Goal: Information Seeking & Learning: Find specific page/section

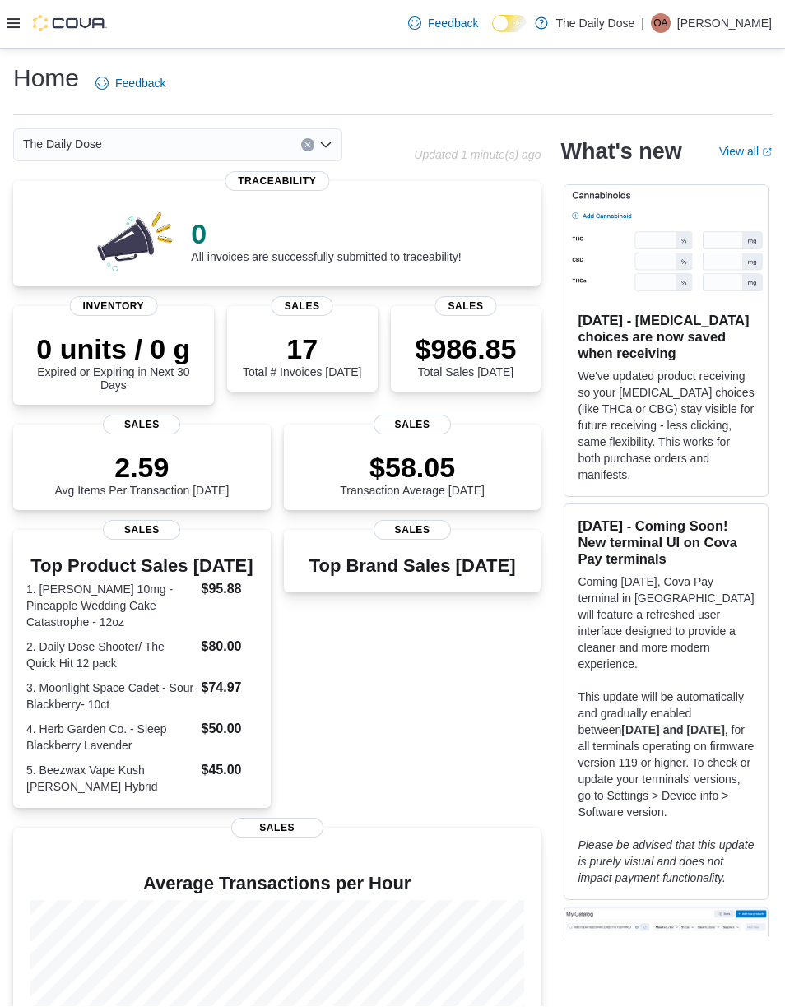
scroll to position [66, 0]
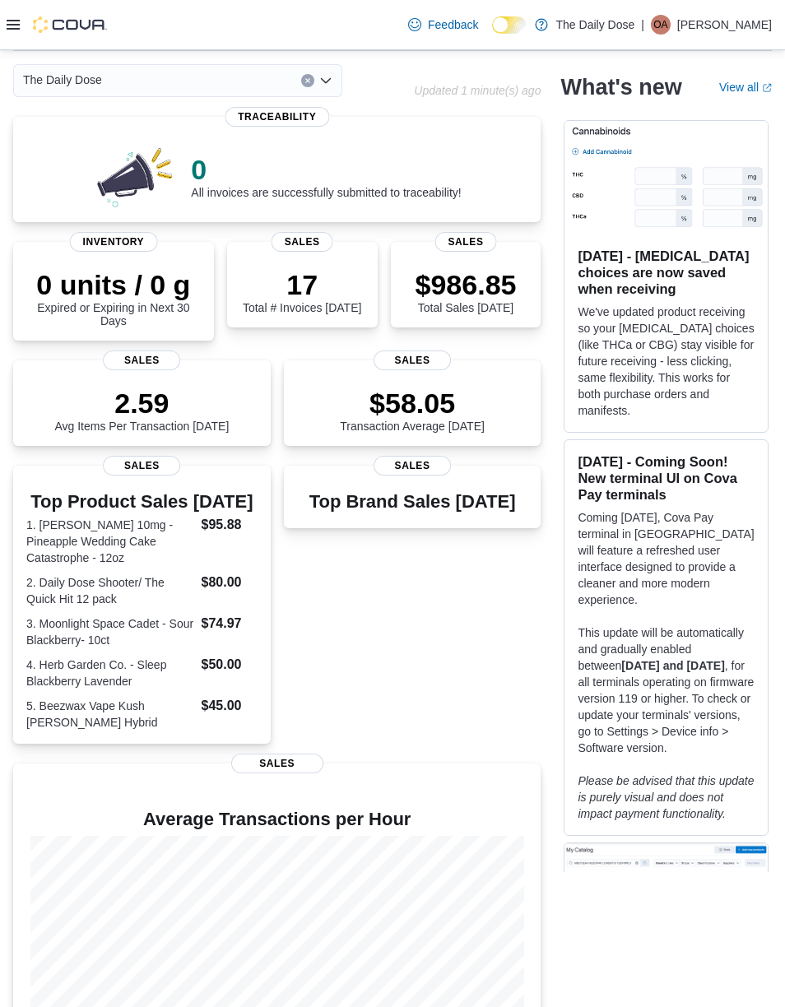
click at [8, 36] on div at bounding box center [57, 24] width 100 height 49
click at [12, 19] on icon at bounding box center [13, 24] width 13 height 13
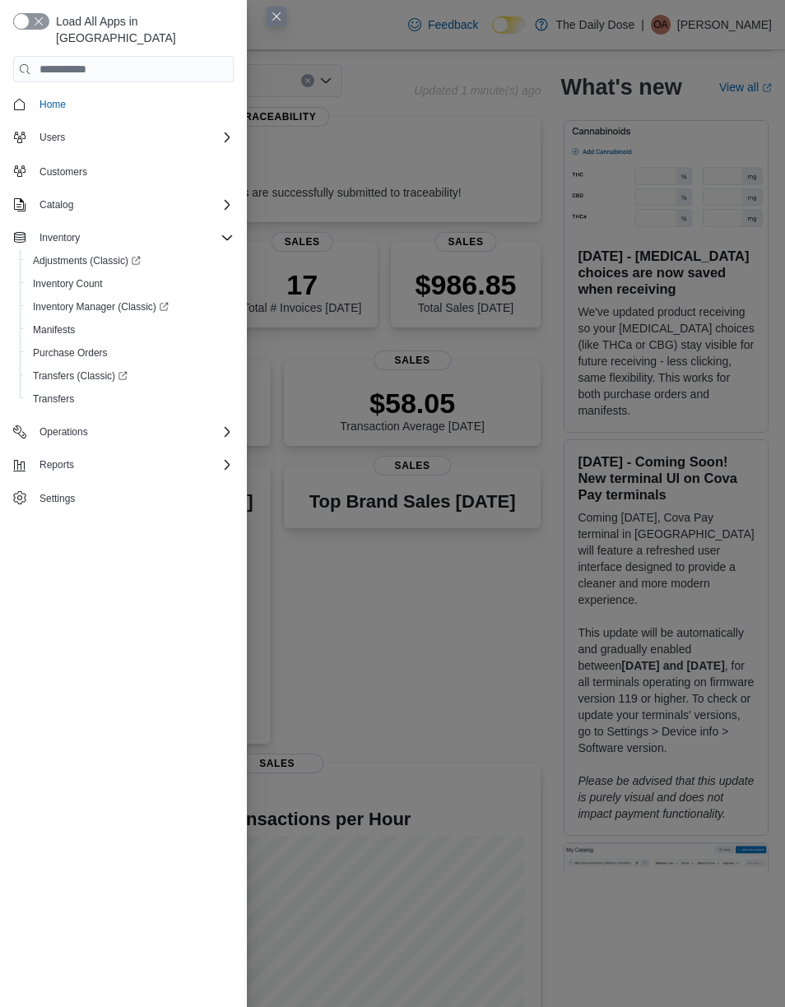
click at [174, 160] on span "Customers" at bounding box center [133, 170] width 201 height 21
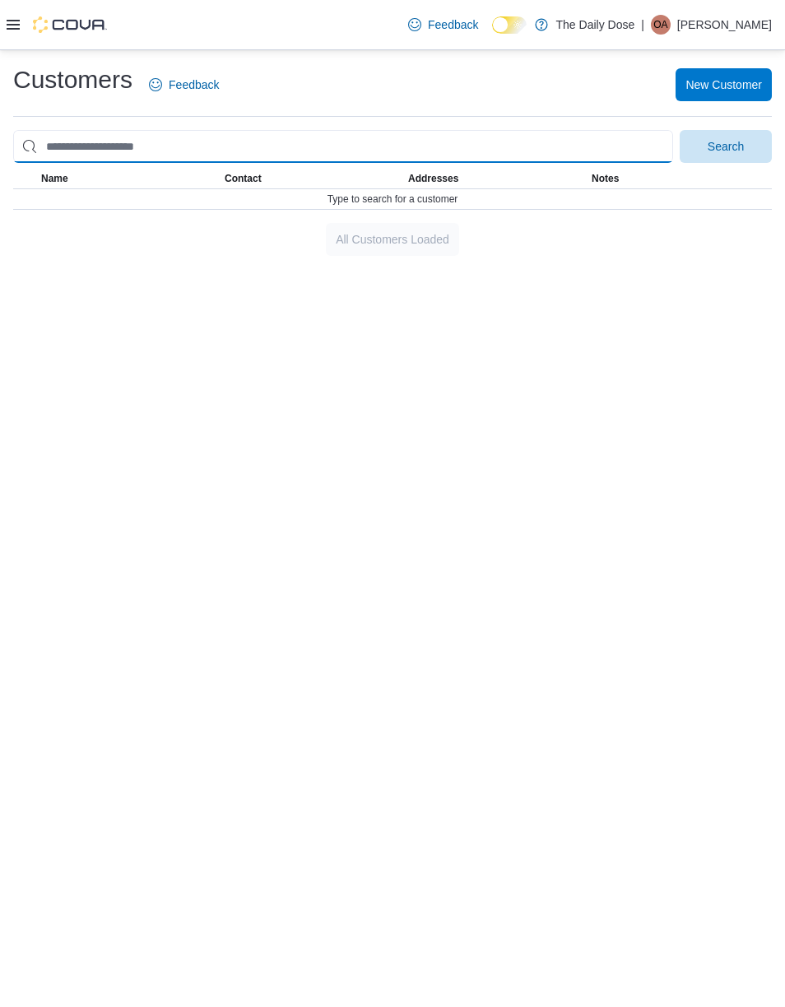
click at [371, 138] on input "search" at bounding box center [343, 146] width 660 height 33
type input "****"
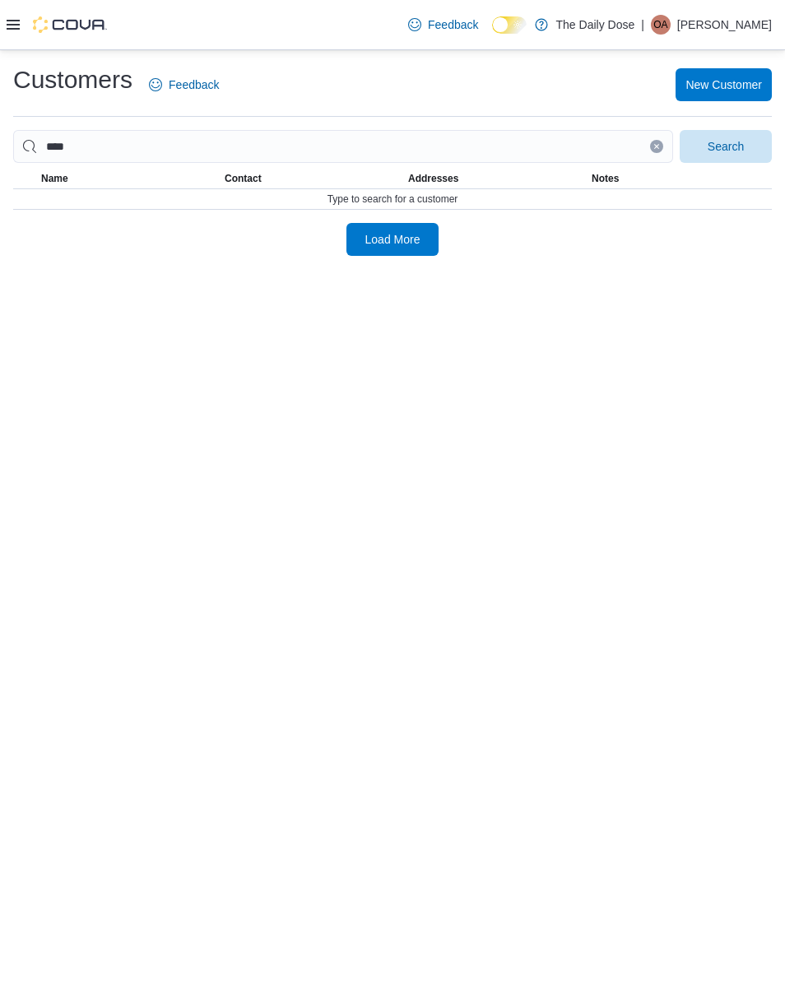
click at [746, 151] on span "Search" at bounding box center [725, 146] width 72 height 33
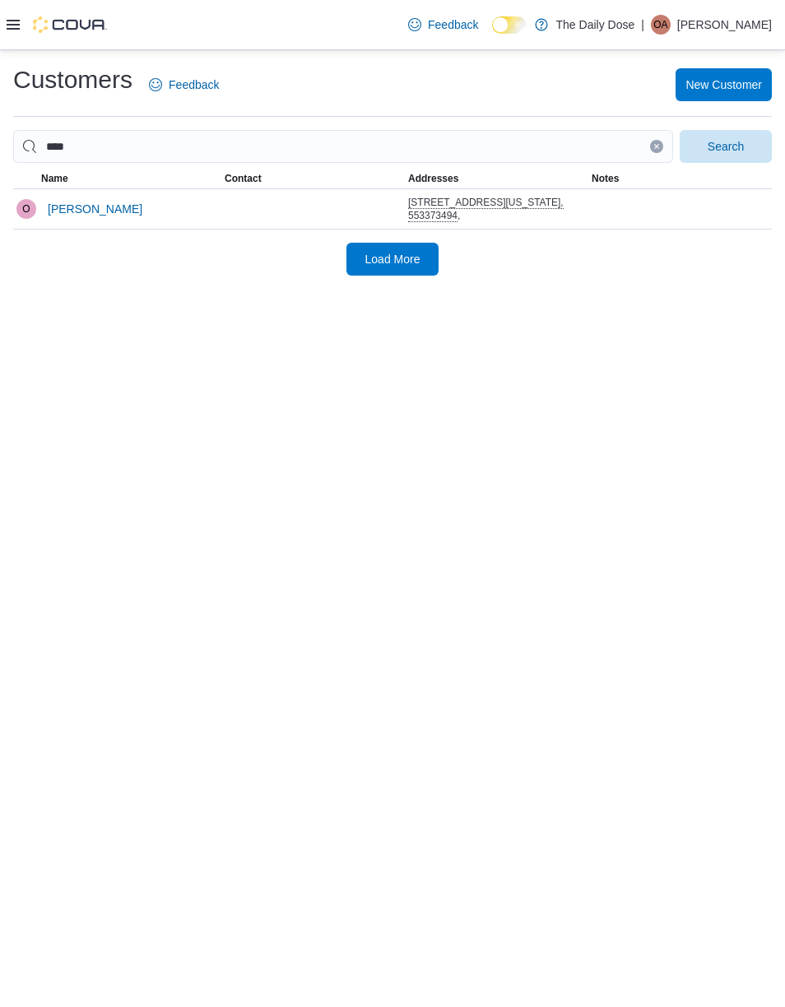
click at [64, 222] on span "[PERSON_NAME]" at bounding box center [95, 208] width 95 height 33
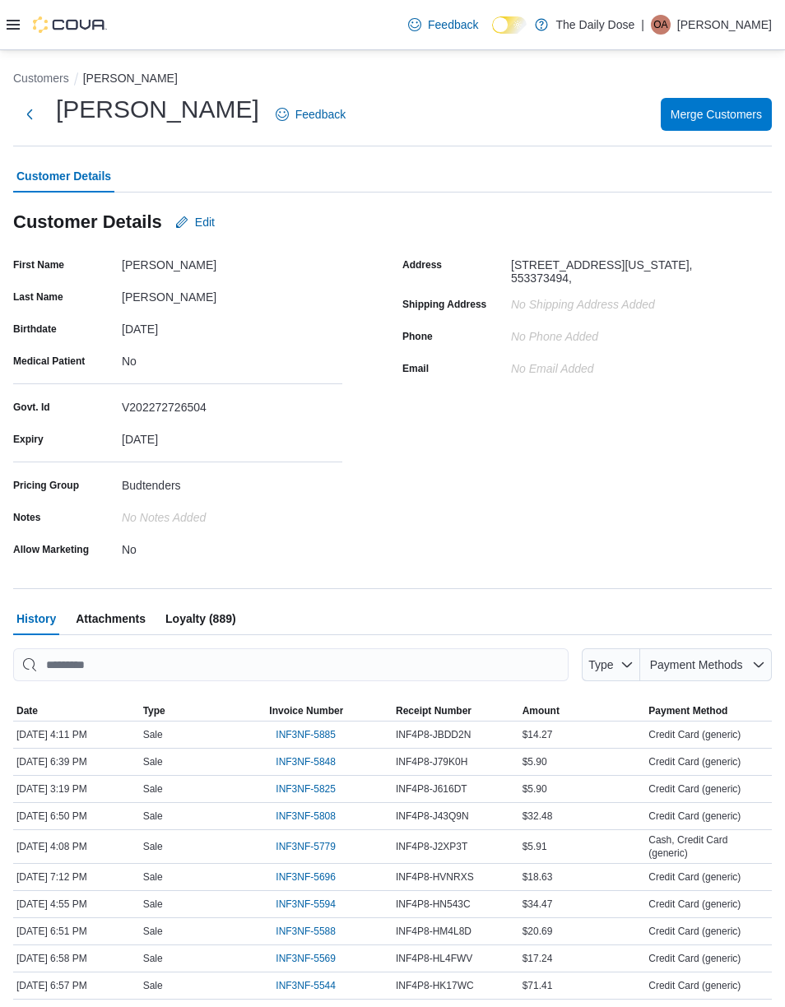
scroll to position [71, 0]
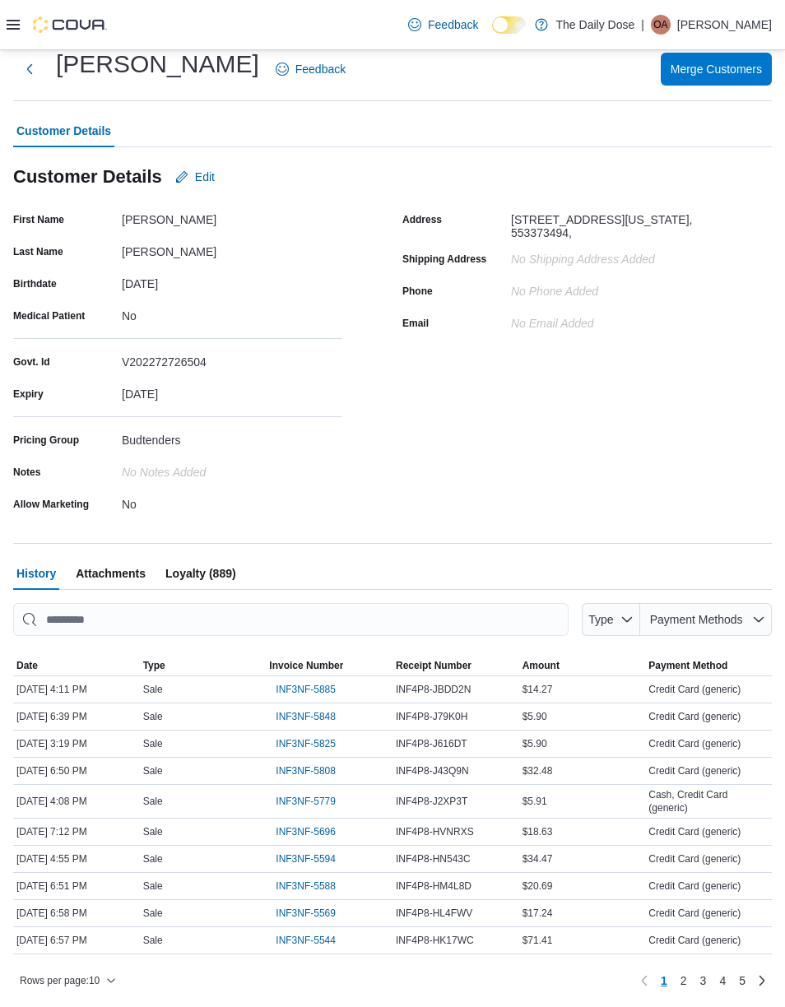
click at [301, 683] on span "INF3NF-5885" at bounding box center [306, 689] width 60 height 13
click at [307, 516] on div at bounding box center [392, 522] width 758 height 13
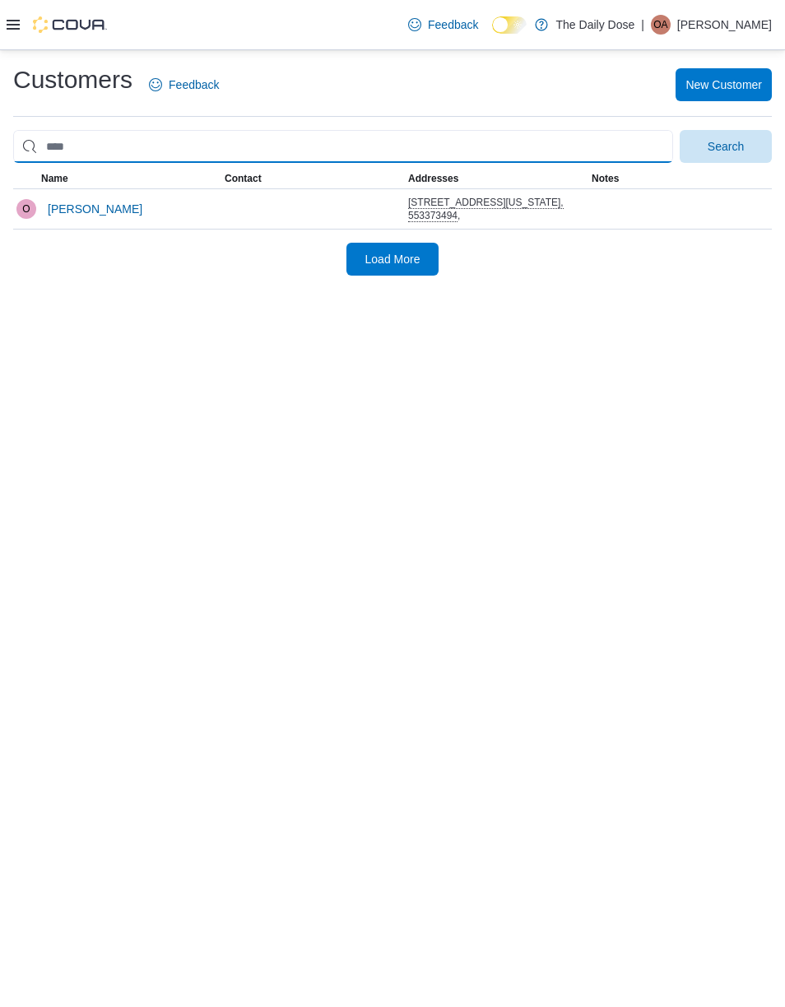
click at [322, 139] on input "search" at bounding box center [343, 146] width 660 height 33
click at [555, 146] on input "search" at bounding box center [343, 146] width 660 height 33
click at [312, 145] on input "search" at bounding box center [343, 146] width 660 height 33
click at [336, 149] on input "search" at bounding box center [343, 146] width 660 height 33
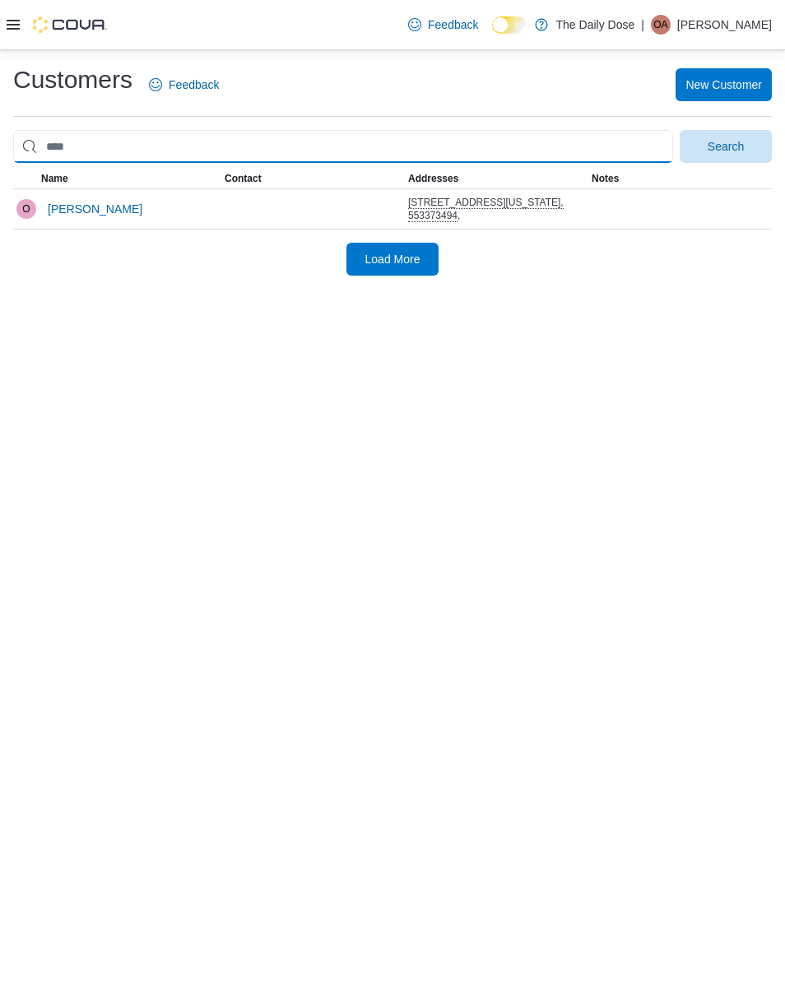
click at [59, 147] on input "search" at bounding box center [343, 146] width 660 height 33
type input "******"
click at [725, 146] on button "Search" at bounding box center [725, 146] width 92 height 33
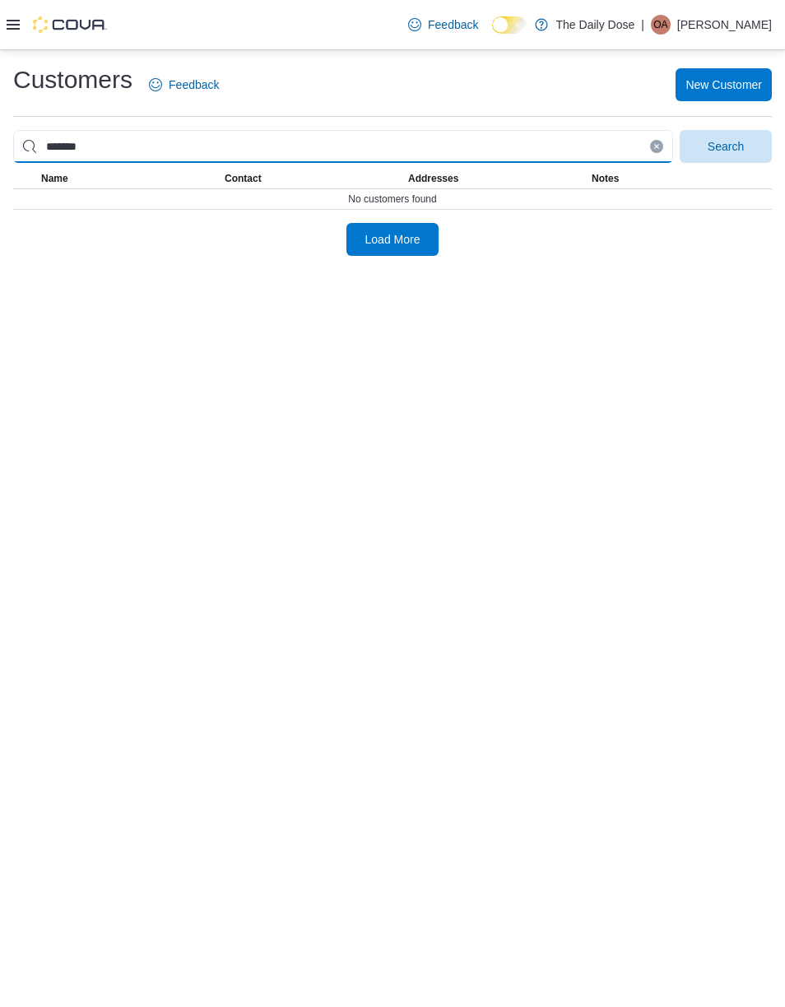
click at [650, 140] on input "******" at bounding box center [343, 146] width 660 height 33
click at [652, 142] on button "Clear input" at bounding box center [656, 146] width 13 height 13
click at [506, 139] on input "search" at bounding box center [343, 146] width 660 height 33
type input "*"
type input "******"
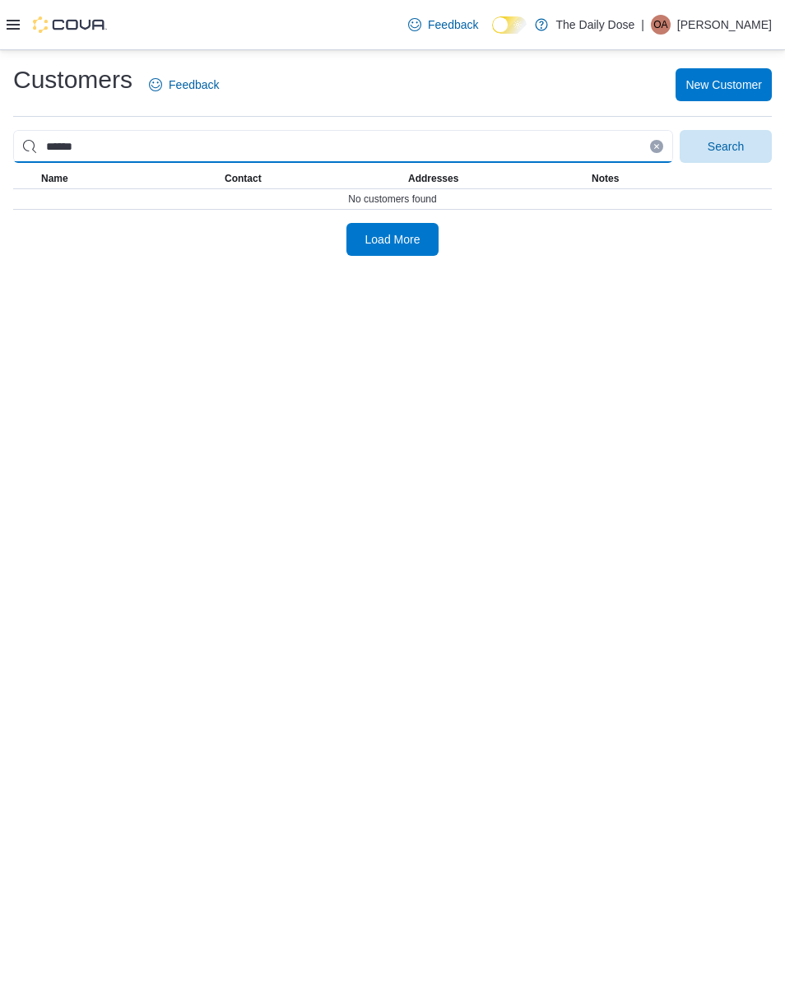
click at [725, 146] on button "Search" at bounding box center [725, 146] width 92 height 33
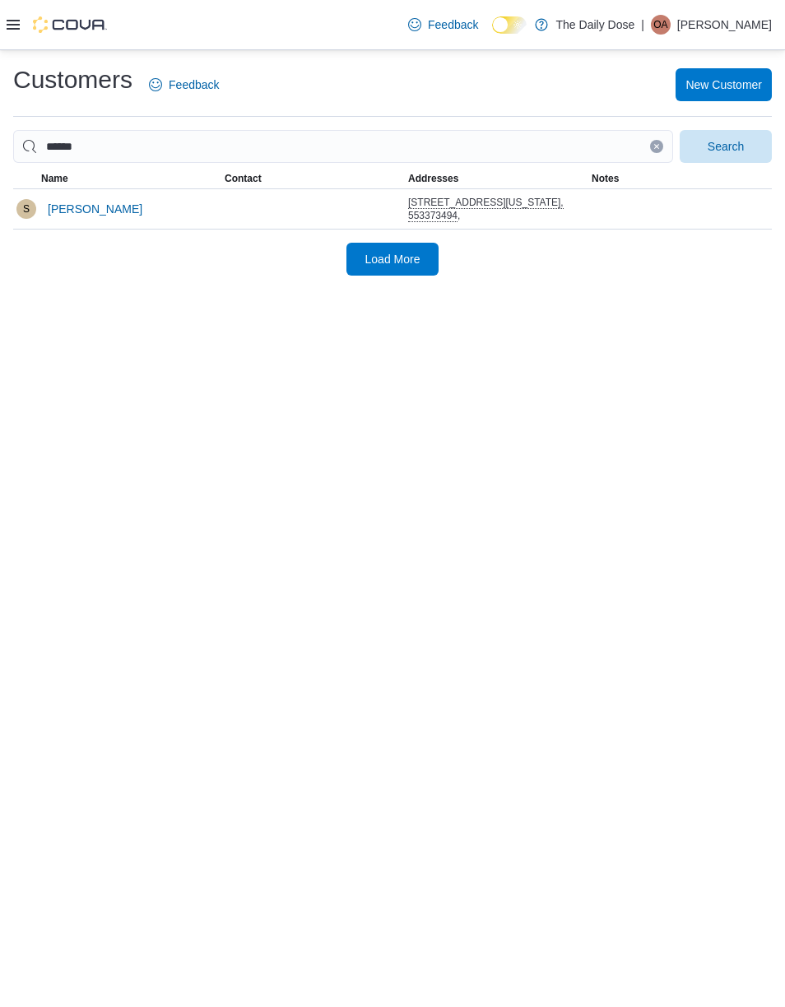
click at [86, 215] on span "[PERSON_NAME]" at bounding box center [95, 209] width 95 height 16
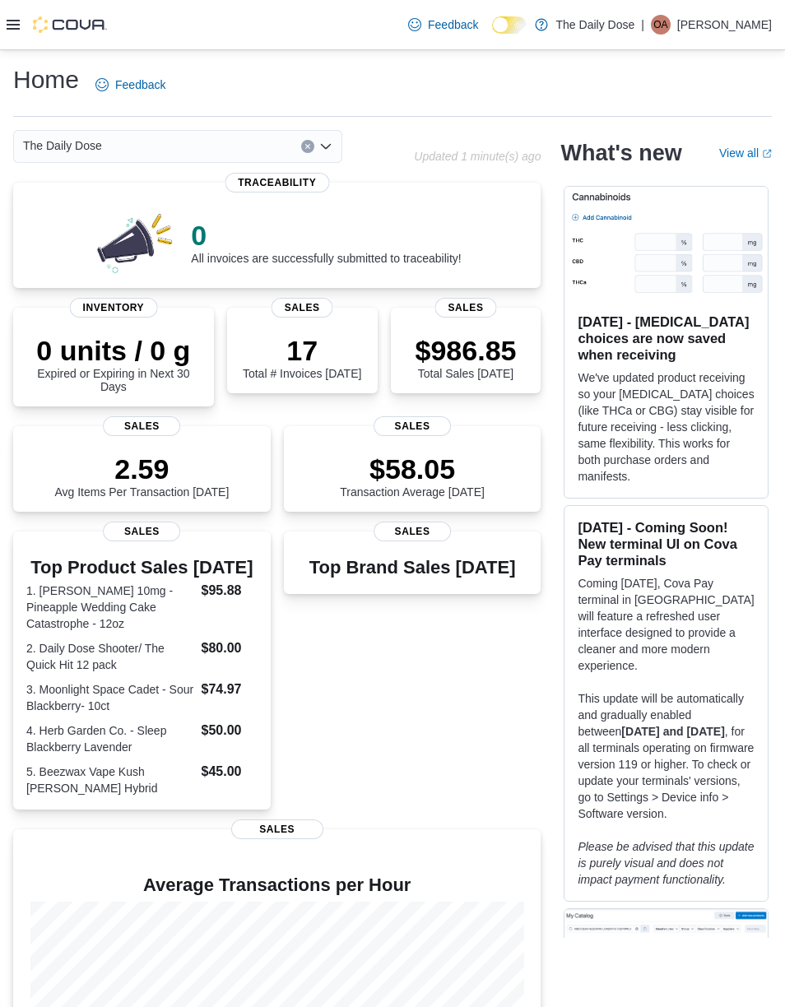
click at [19, 26] on icon at bounding box center [13, 24] width 13 height 13
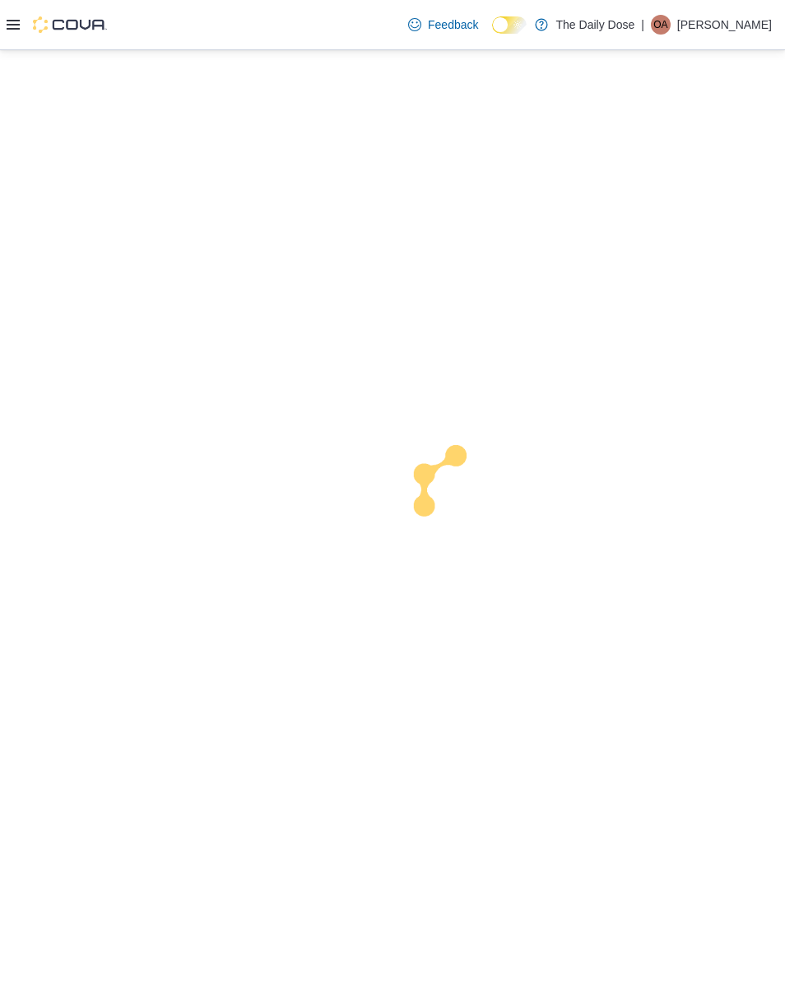
click at [58, 273] on div at bounding box center [392, 528] width 785 height 957
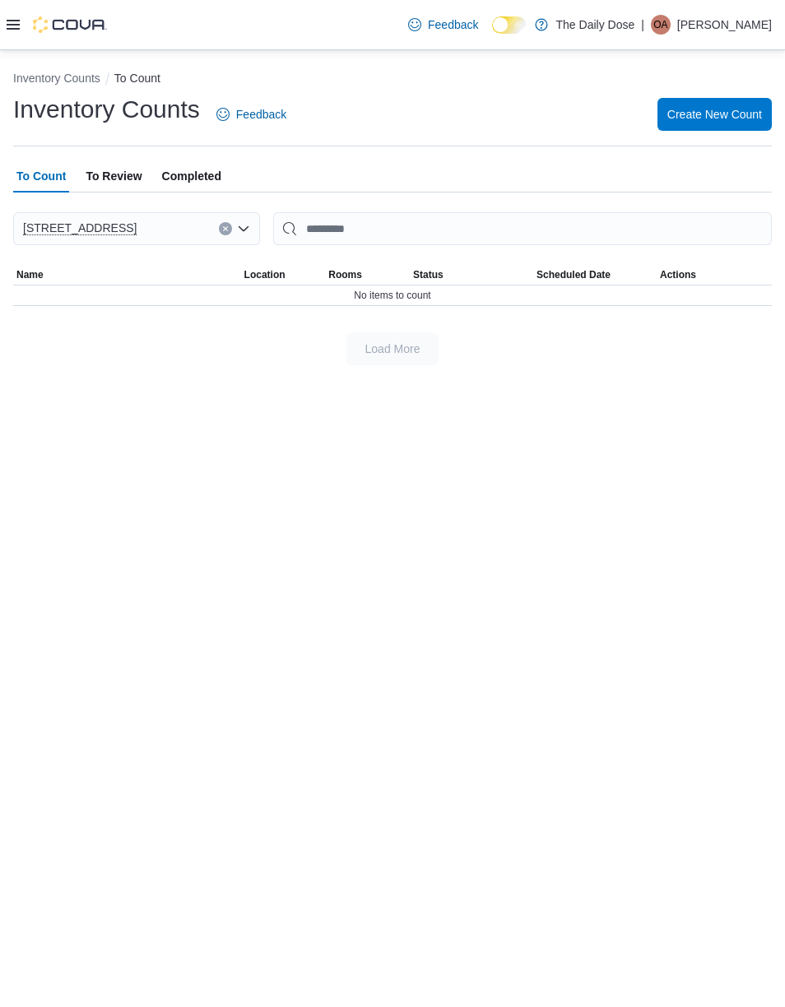
click at [492, 225] on input "This is a search bar. After typing your query, hit enter to filter the results …" at bounding box center [522, 228] width 498 height 33
click at [661, 225] on input "*****" at bounding box center [522, 228] width 498 height 33
click at [660, 373] on div "Inventory Counts To Count Inventory Counts Feedback Create New Count To Count T…" at bounding box center [392, 214] width 785 height 328
click at [687, 276] on span "Actions" at bounding box center [678, 274] width 36 height 13
click at [424, 229] on input "*****" at bounding box center [522, 228] width 498 height 33
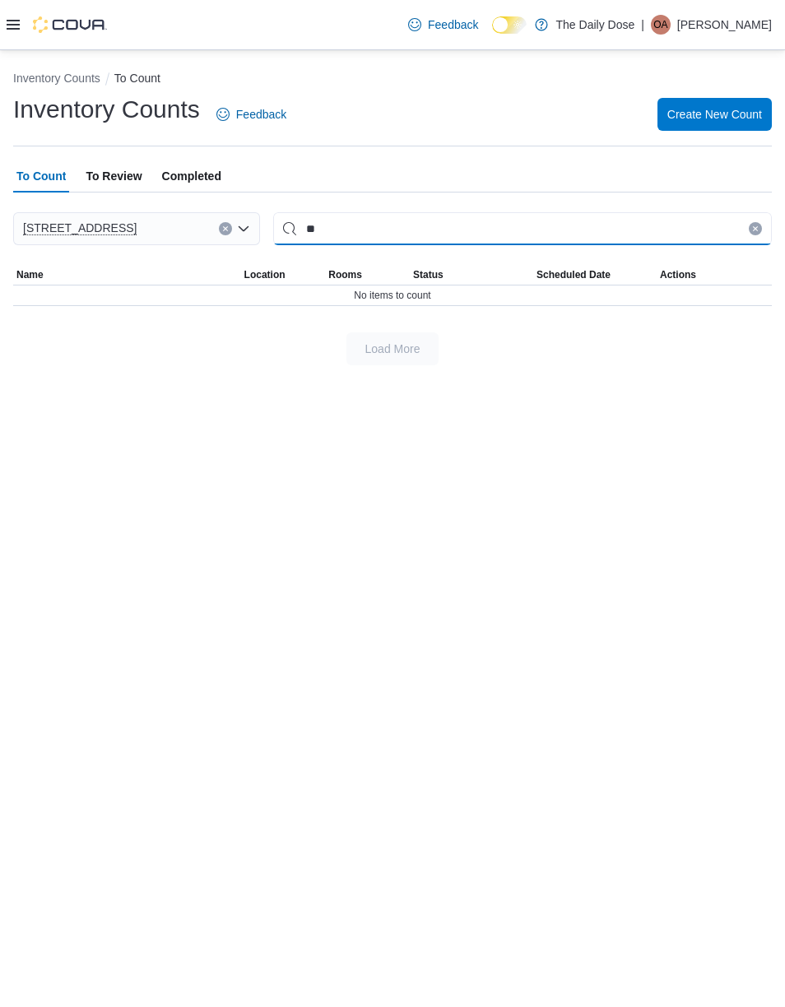
type input "*"
click at [121, 160] on span "To Review" at bounding box center [114, 176] width 56 height 33
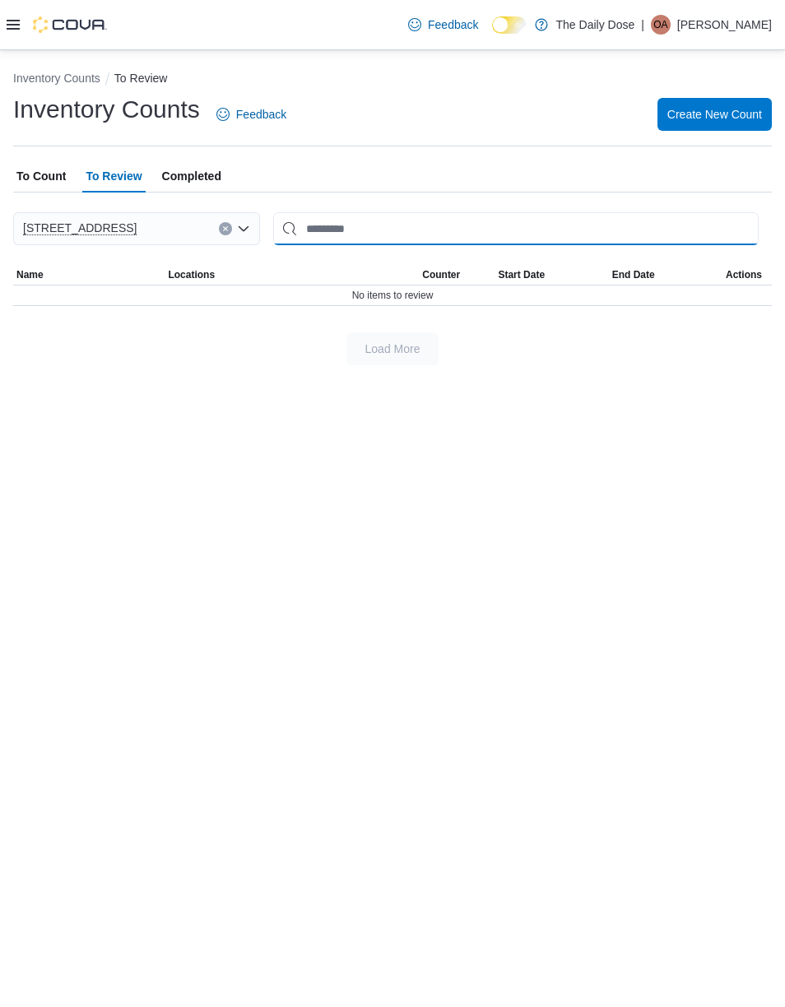
click at [440, 231] on input "This is a search bar. After typing your query, hit enter to filter the results …" at bounding box center [515, 228] width 485 height 33
type input "**********"
click at [746, 109] on span "Create New Count" at bounding box center [714, 114] width 95 height 16
click at [174, 186] on span "Completed" at bounding box center [191, 176] width 59 height 33
click at [580, 213] on input "This is a search bar. After typing your query, hit enter to filter the results …" at bounding box center [515, 228] width 485 height 33
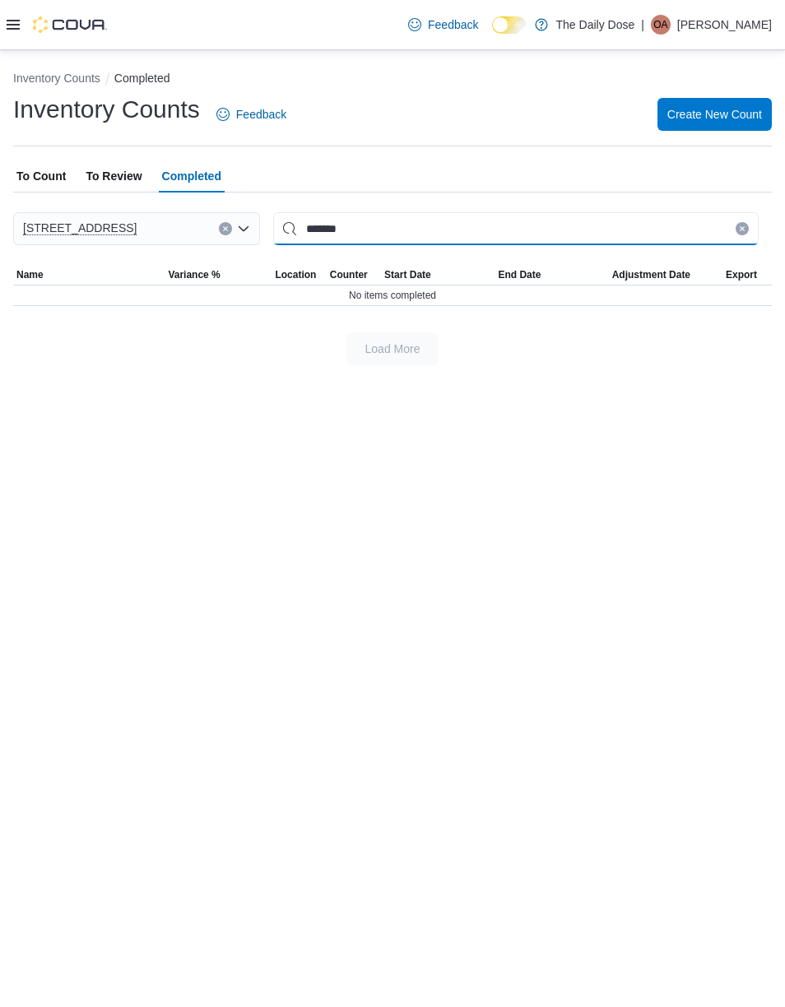
type input "*******"
click at [733, 220] on input "*******" at bounding box center [515, 228] width 485 height 33
click at [734, 230] on input "*******" at bounding box center [515, 228] width 485 height 33
click at [741, 222] on button "Clear input" at bounding box center [741, 228] width 13 height 13
click at [12, 9] on div at bounding box center [57, 24] width 100 height 49
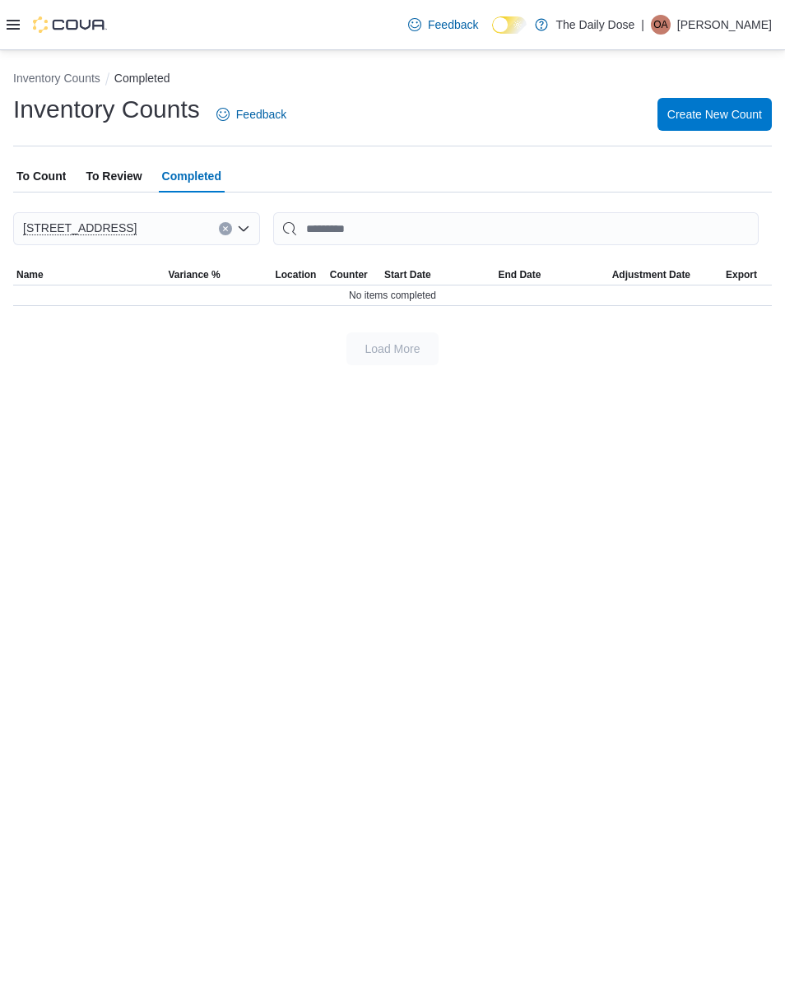
click at [17, 27] on icon at bounding box center [13, 24] width 13 height 13
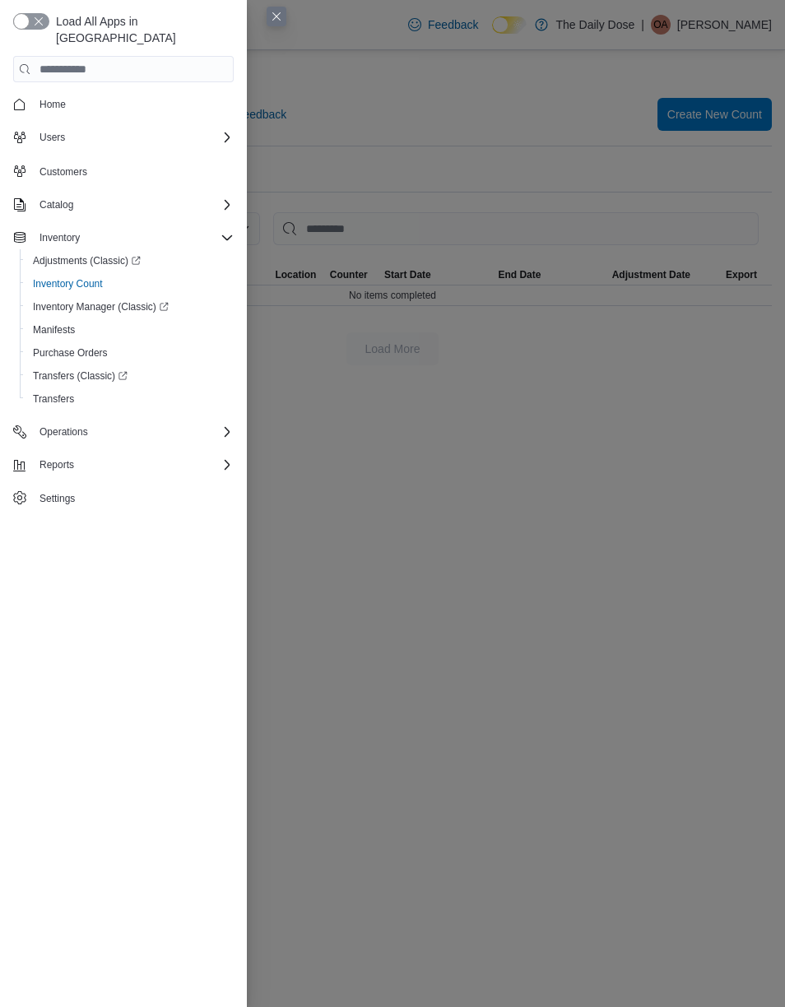
click at [148, 164] on span "Customers" at bounding box center [133, 170] width 201 height 21
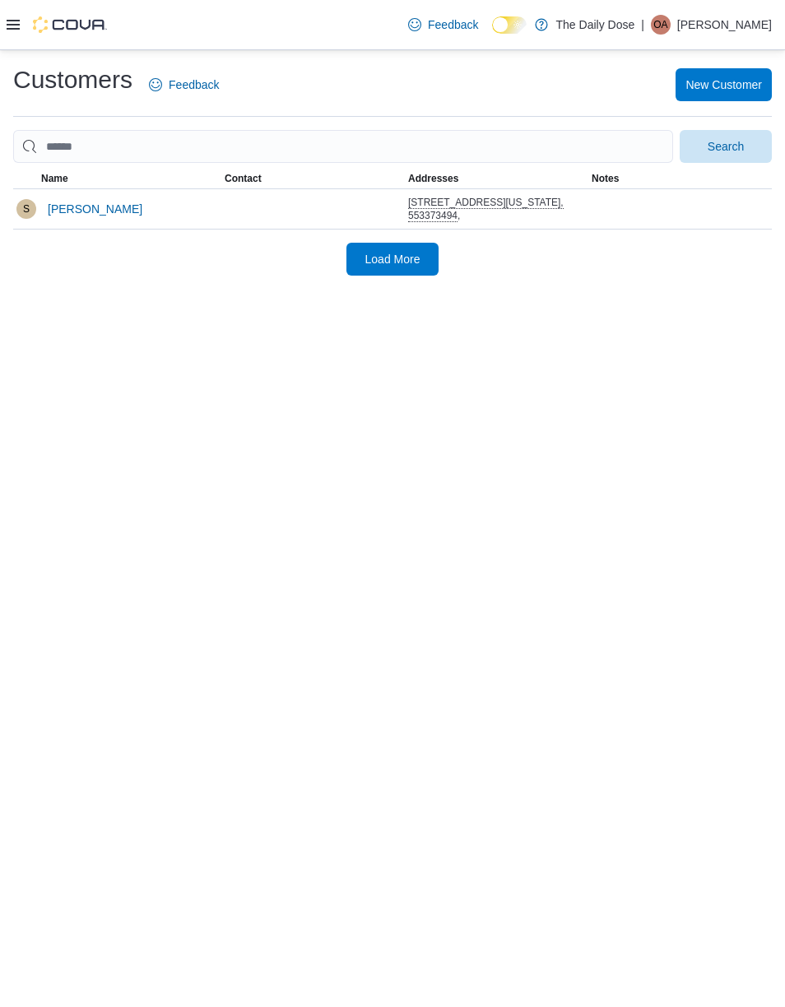
click at [11, 21] on icon at bounding box center [13, 25] width 13 height 10
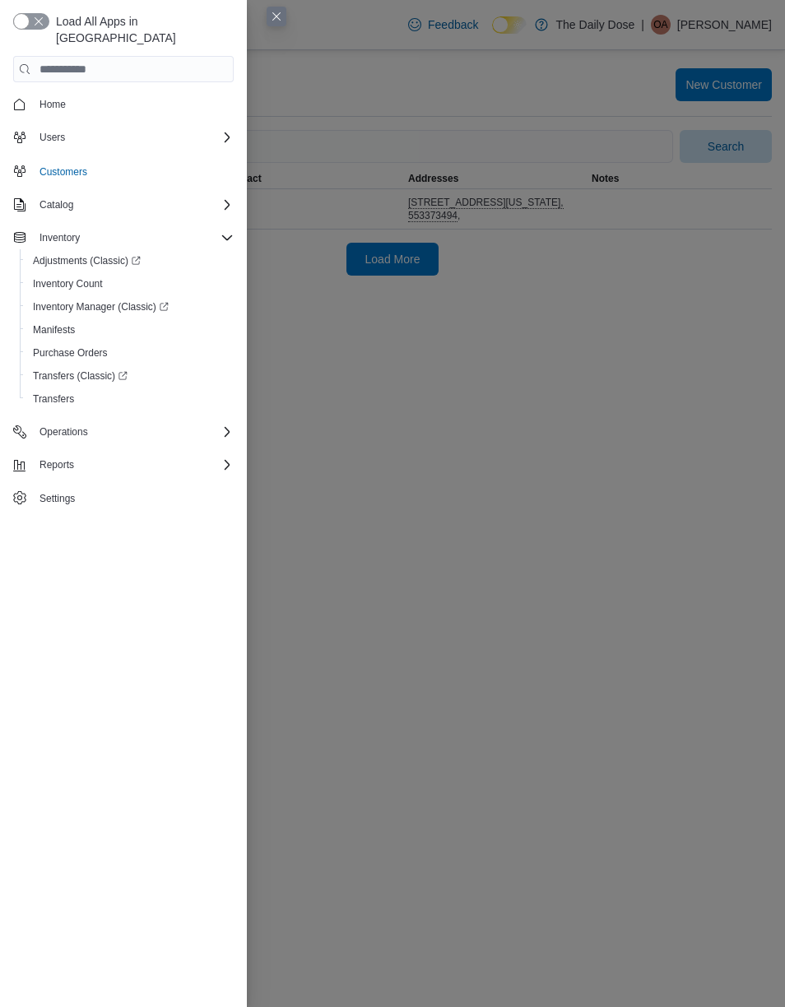
click at [116, 195] on div "Catalog" at bounding box center [133, 205] width 201 height 20
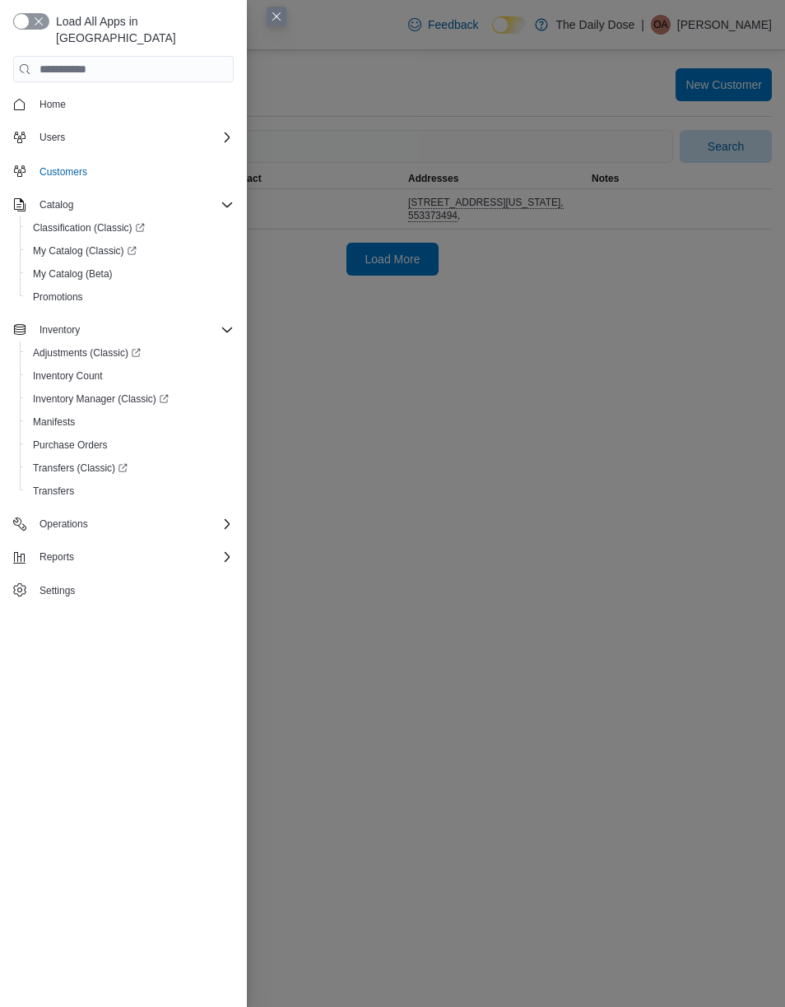
click at [107, 244] on span "My Catalog (Classic)" at bounding box center [85, 250] width 104 height 13
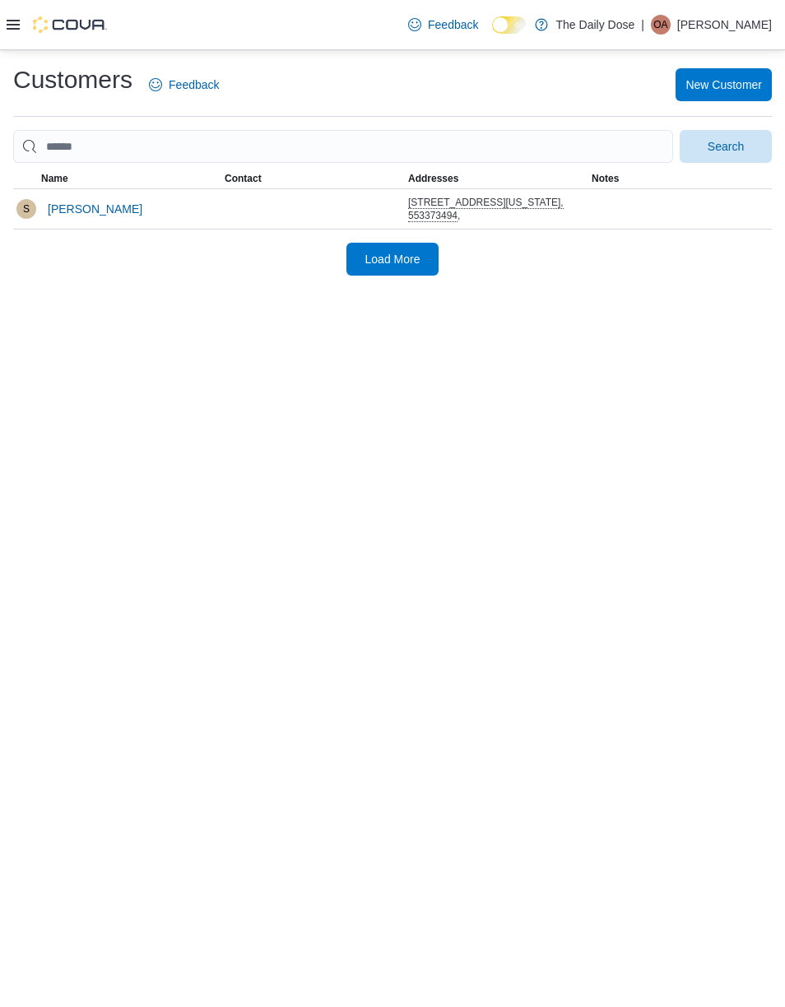
click at [607, 273] on div "Load More" at bounding box center [392, 259] width 758 height 33
click at [398, 140] on input "search" at bounding box center [343, 146] width 660 height 33
click at [556, 136] on input "search" at bounding box center [343, 146] width 660 height 33
click at [555, 135] on input "search" at bounding box center [343, 146] width 660 height 33
type input "*"
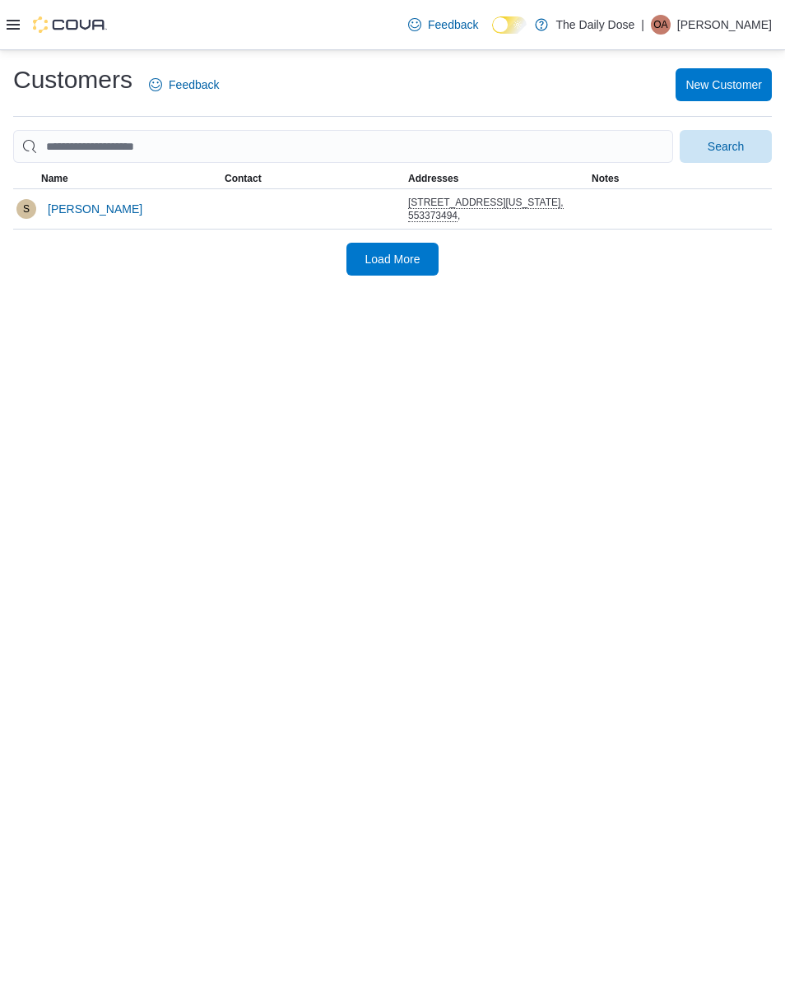
click at [524, 462] on div "Customers Feedback New Customer Search This table contains 1 rows. Name Contact…" at bounding box center [392, 528] width 785 height 957
click at [595, 143] on input "search" at bounding box center [343, 146] width 660 height 33
click at [725, 146] on button "Search" at bounding box center [725, 146] width 92 height 33
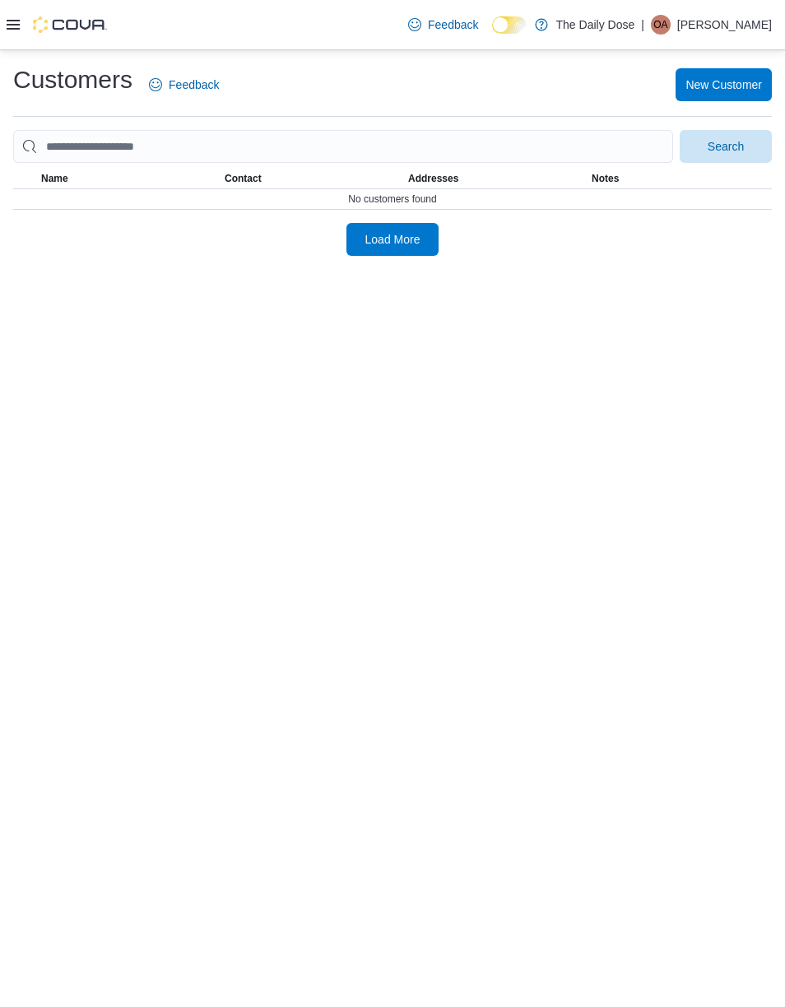
click at [636, 470] on div "Customers Feedback New Customer Search This table contains 0 rows. Name Contact…" at bounding box center [392, 528] width 785 height 957
click at [72, 21] on img at bounding box center [70, 24] width 74 height 16
click at [21, 17] on div at bounding box center [57, 24] width 100 height 16
click at [14, 21] on icon at bounding box center [13, 25] width 13 height 10
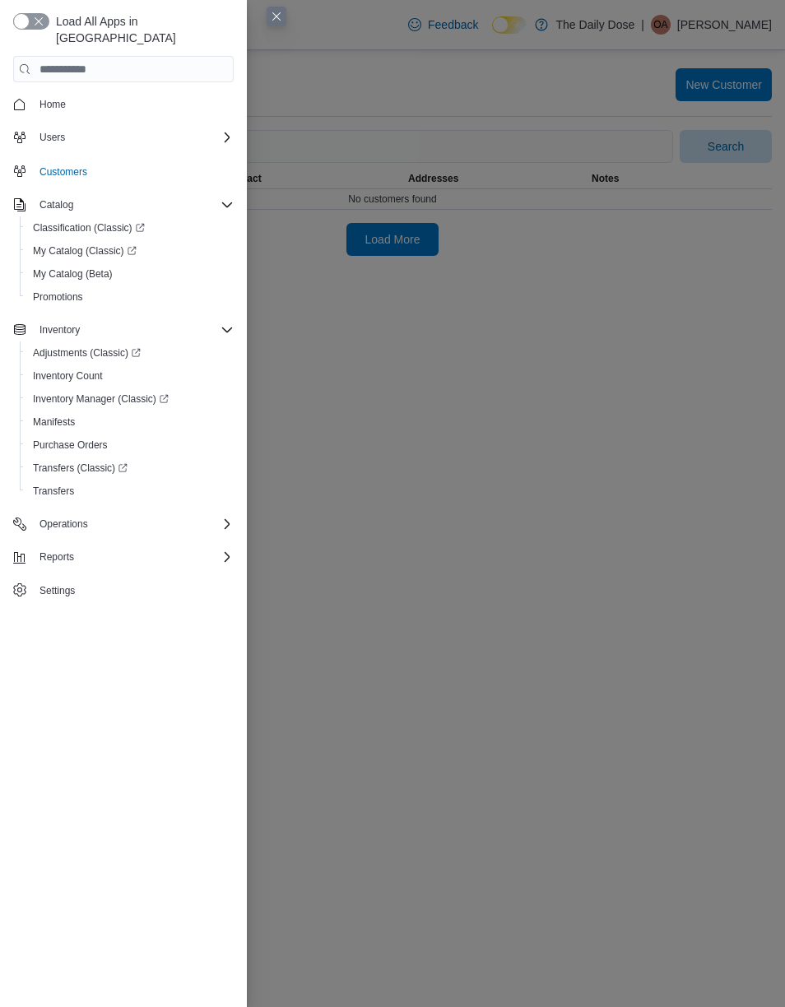
click at [71, 95] on link "Home" at bounding box center [52, 105] width 39 height 20
